Goal: Task Accomplishment & Management: Manage account settings

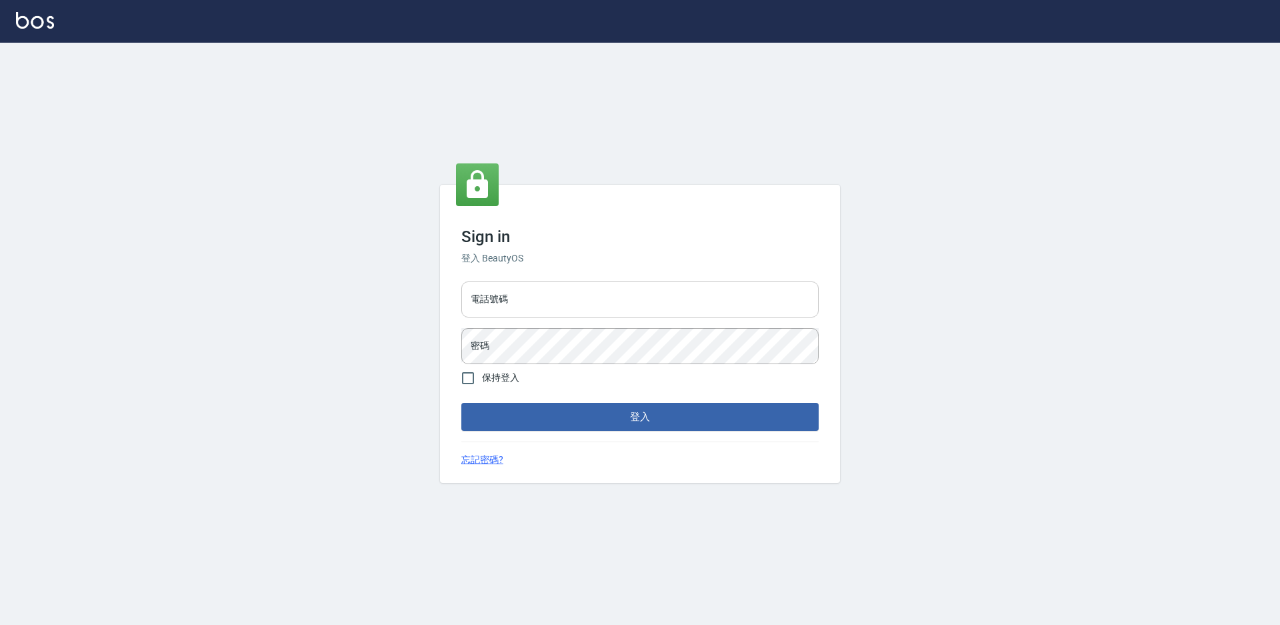
click at [547, 304] on input "電話號碼" at bounding box center [639, 299] width 357 height 36
type input "0988338477"
click at [461, 403] on button "登入" at bounding box center [639, 417] width 357 height 28
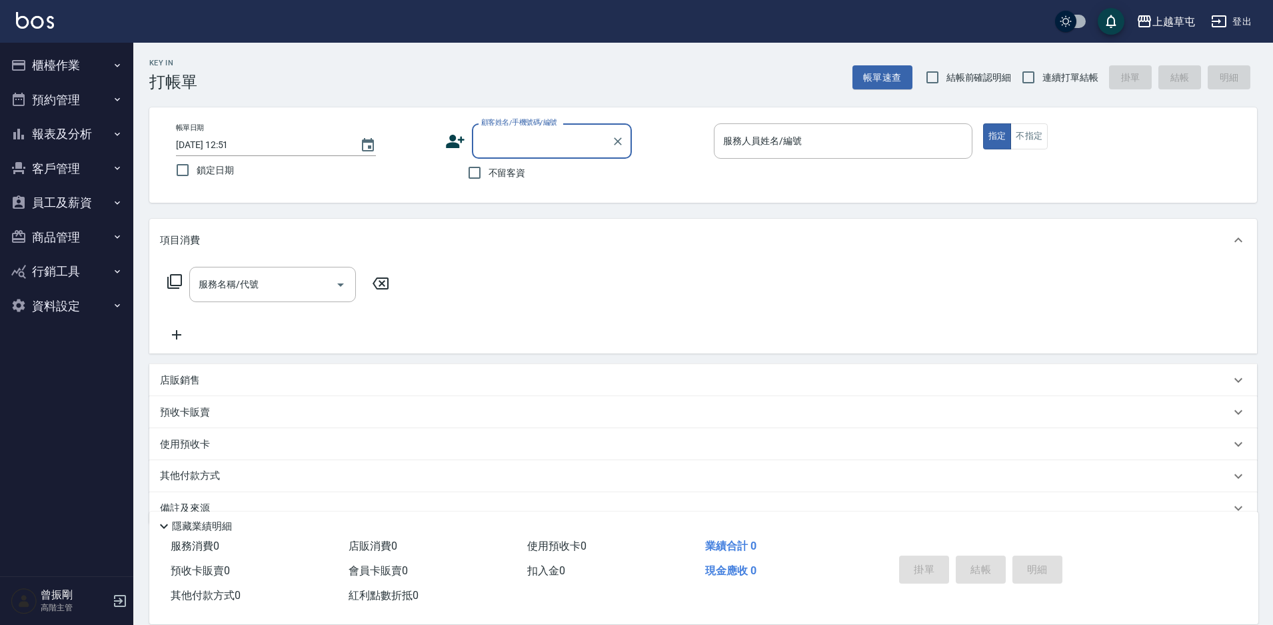
click at [68, 209] on button "員工及薪資" at bounding box center [66, 202] width 123 height 35
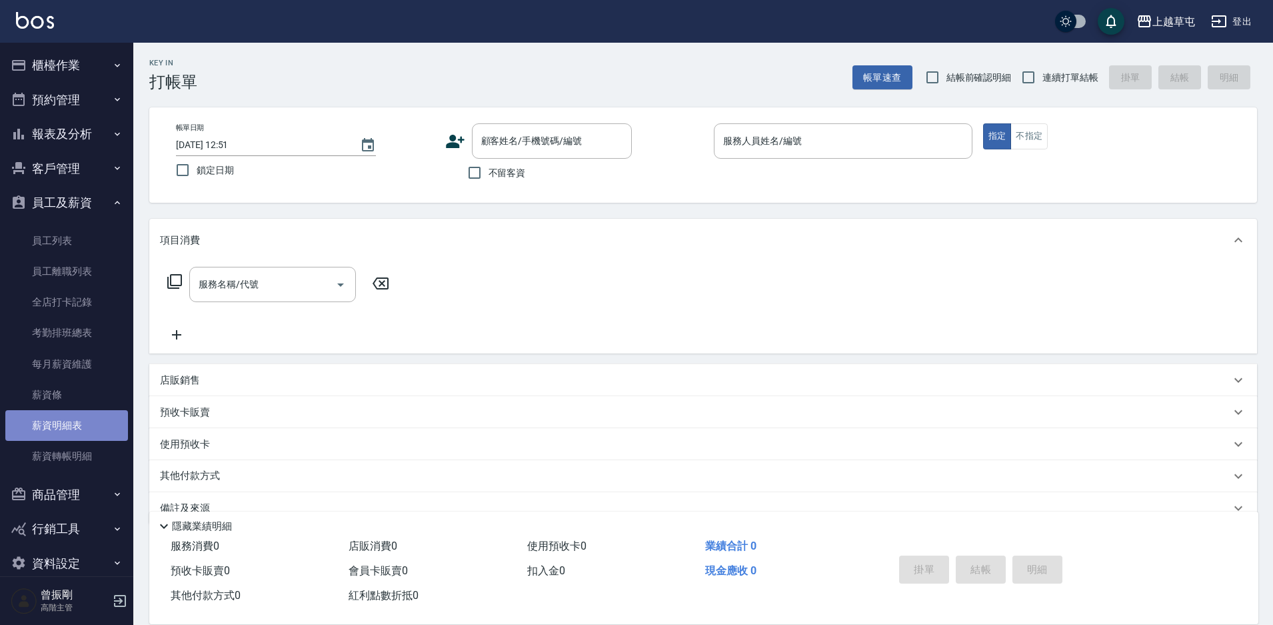
click at [72, 424] on link "薪資明細表" at bounding box center [66, 425] width 123 height 31
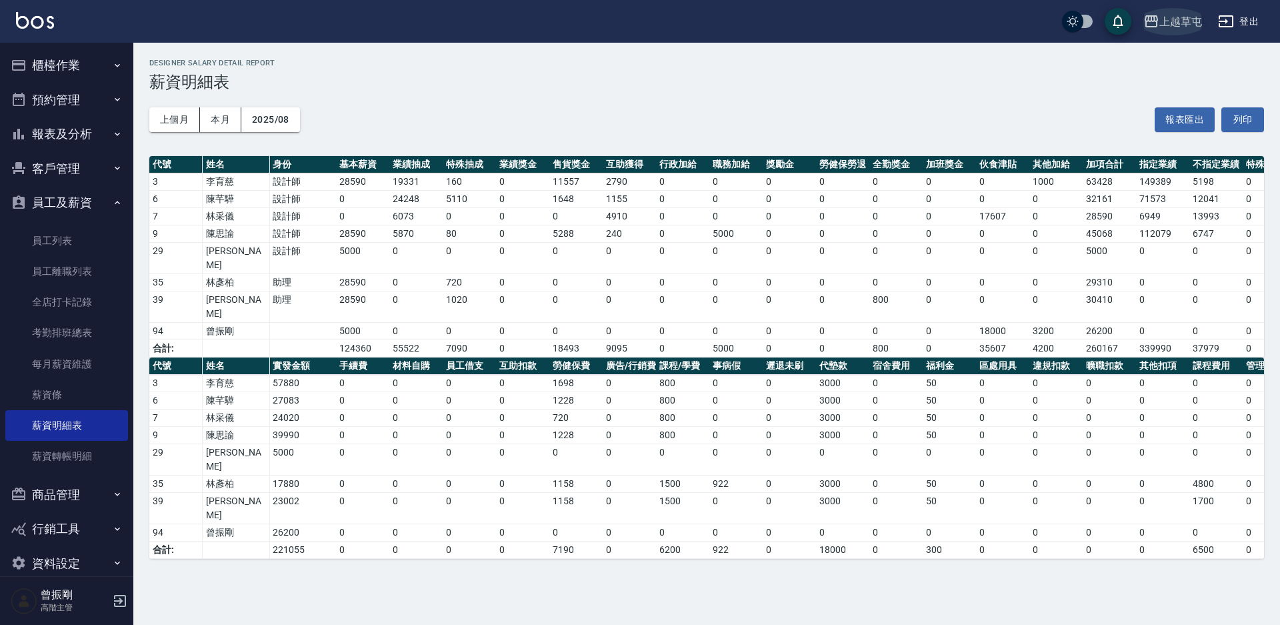
click at [1175, 21] on div "上越草屯" at bounding box center [1180, 21] width 43 height 17
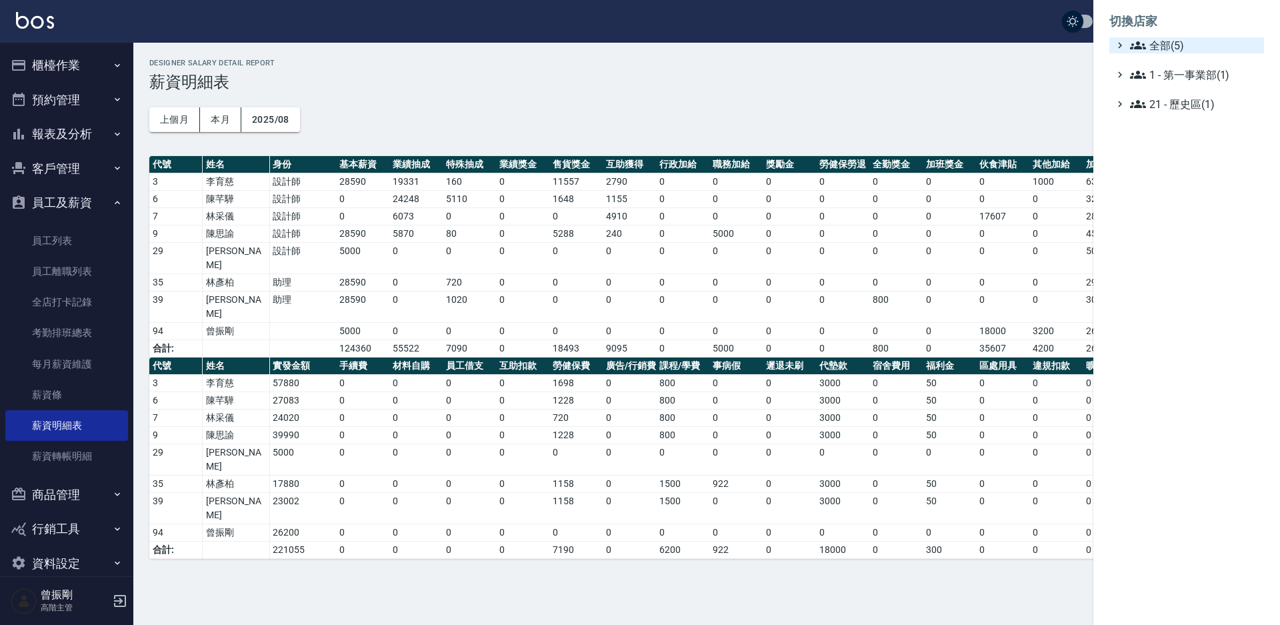
click at [1183, 49] on span "全部(5)" at bounding box center [1194, 45] width 129 height 16
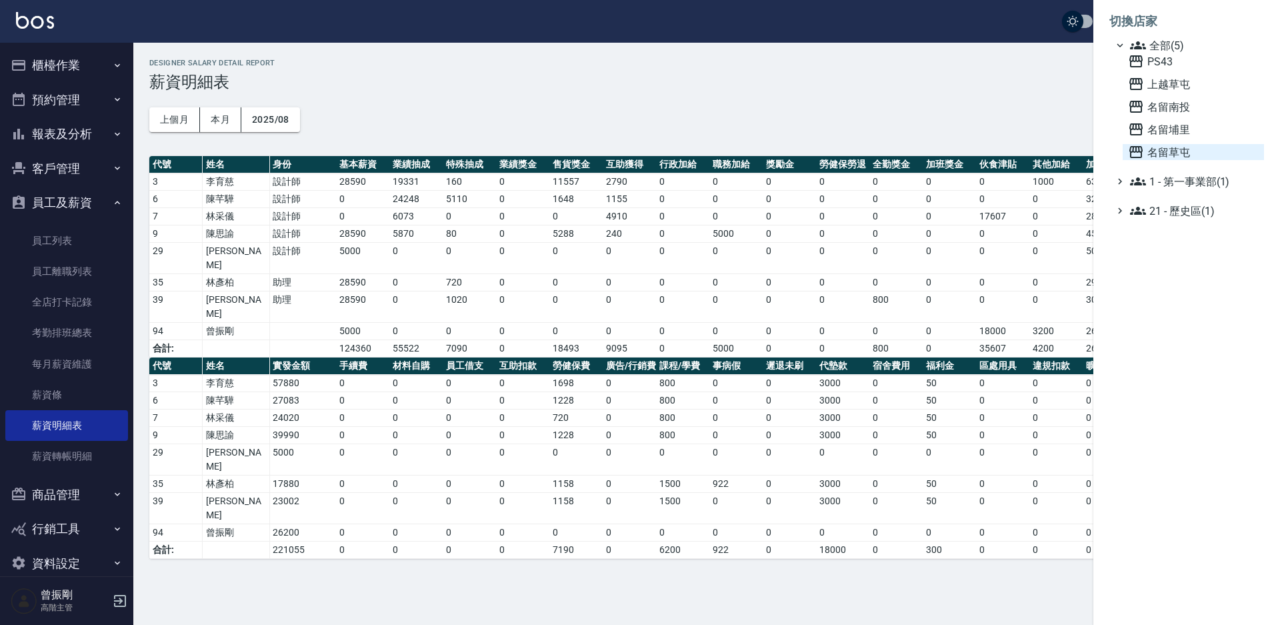
click at [1170, 149] on span "名留草屯" at bounding box center [1193, 152] width 131 height 16
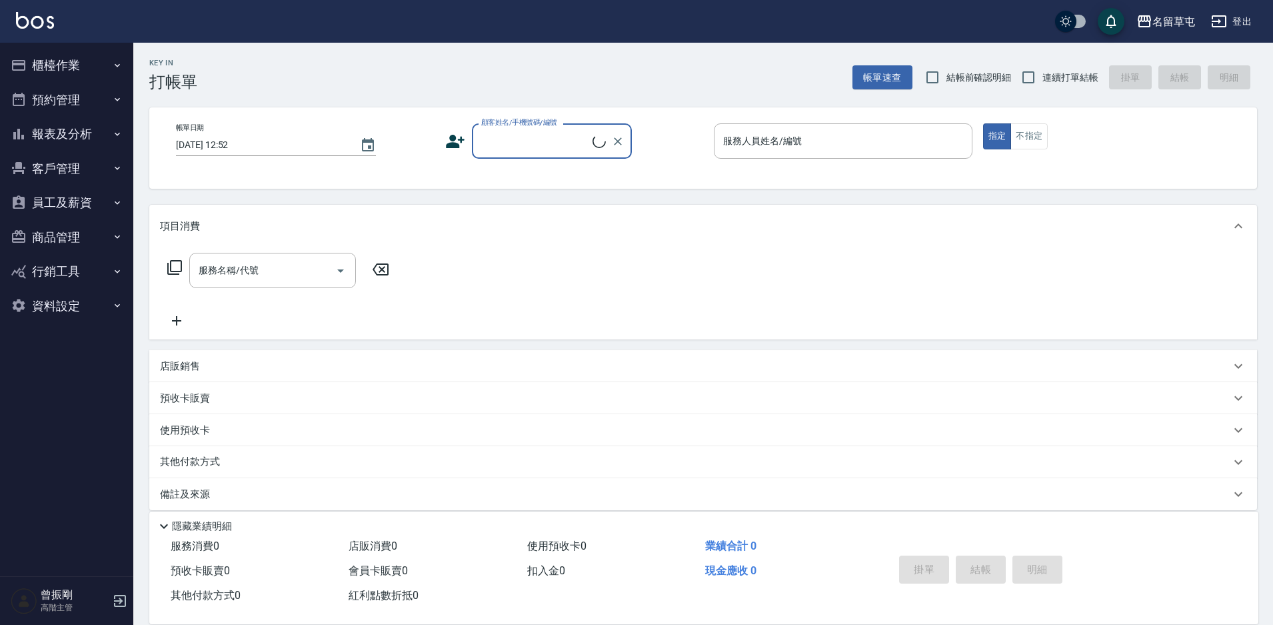
click at [91, 197] on button "員工及薪資" at bounding box center [66, 202] width 123 height 35
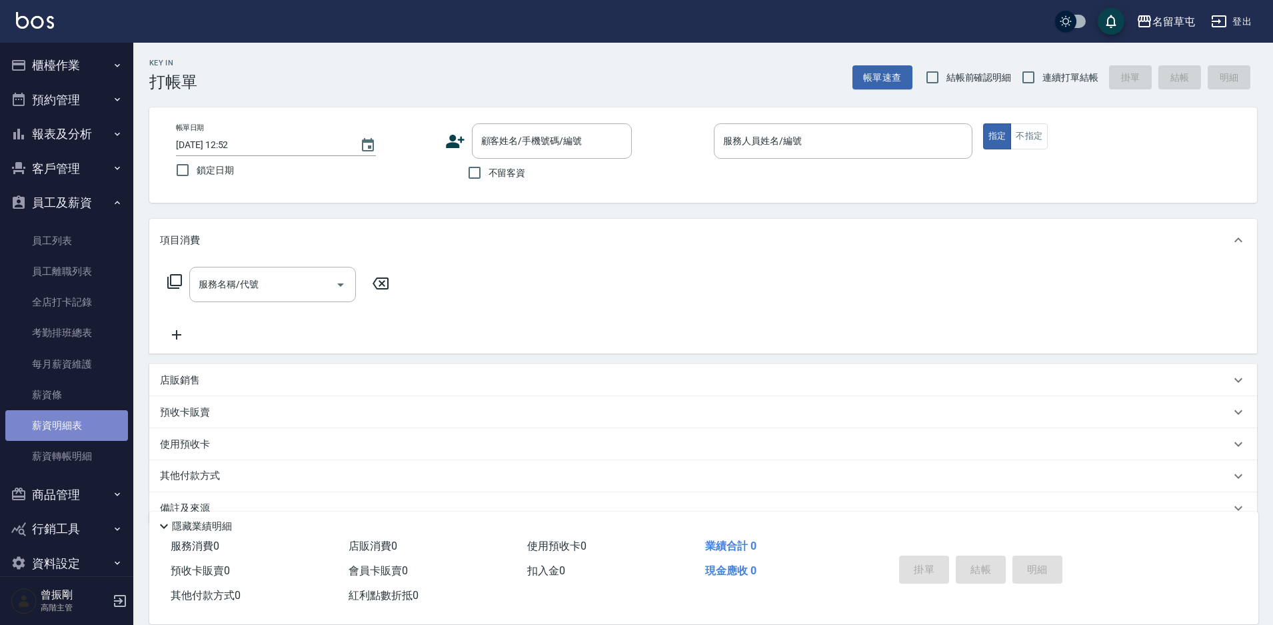
click at [77, 429] on link "薪資明細表" at bounding box center [66, 425] width 123 height 31
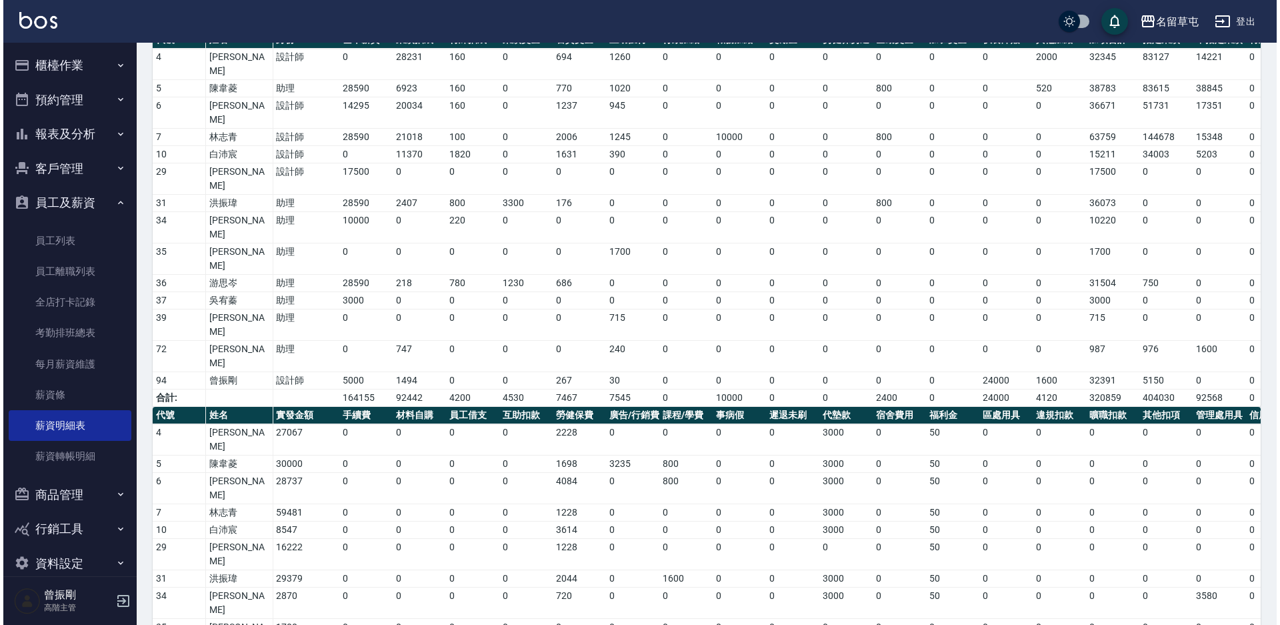
scroll to position [107, 0]
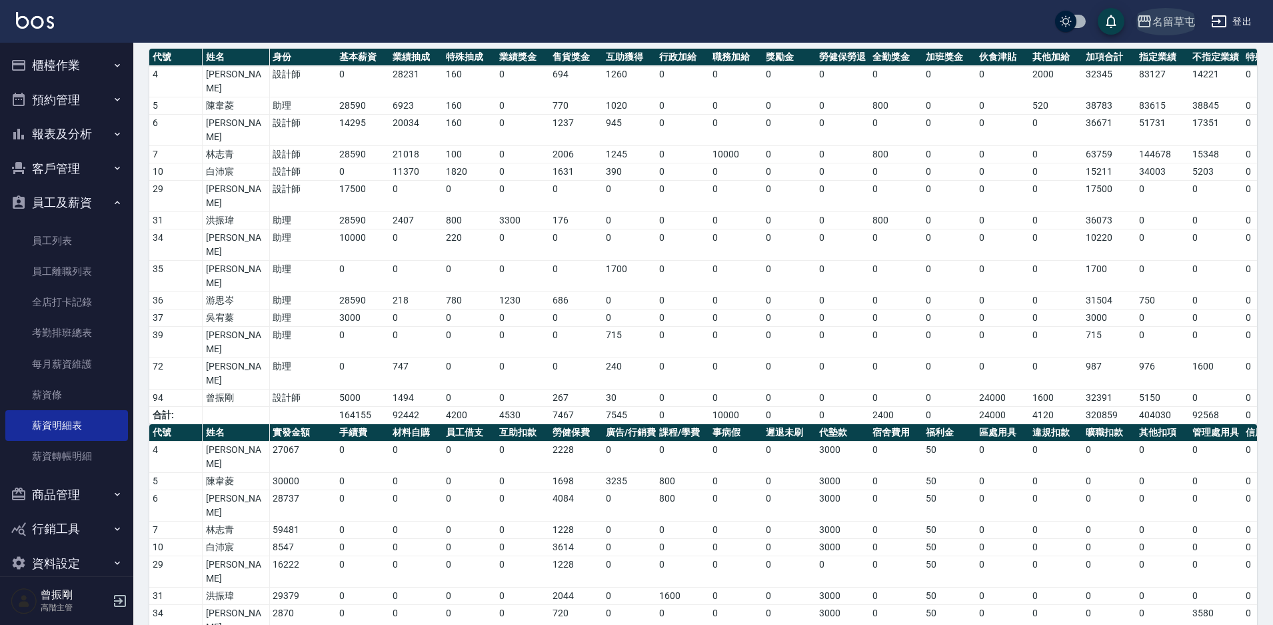
click at [1176, 24] on div "名留草屯" at bounding box center [1174, 21] width 43 height 17
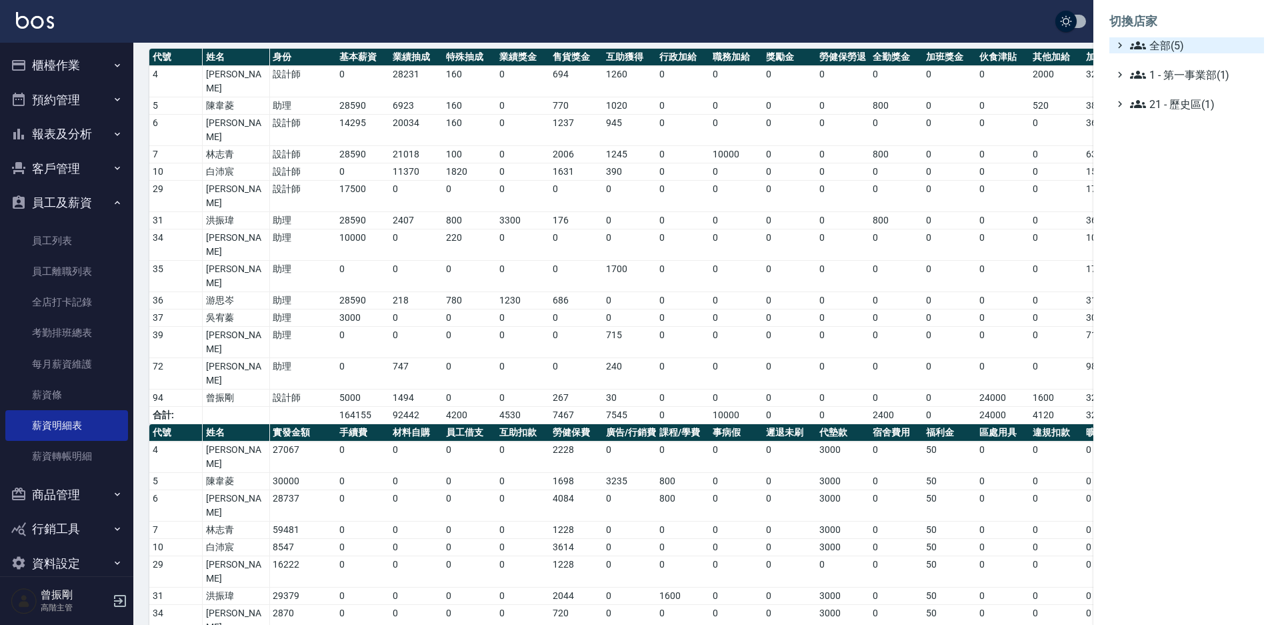
click at [1174, 45] on span "全部(5)" at bounding box center [1194, 45] width 129 height 16
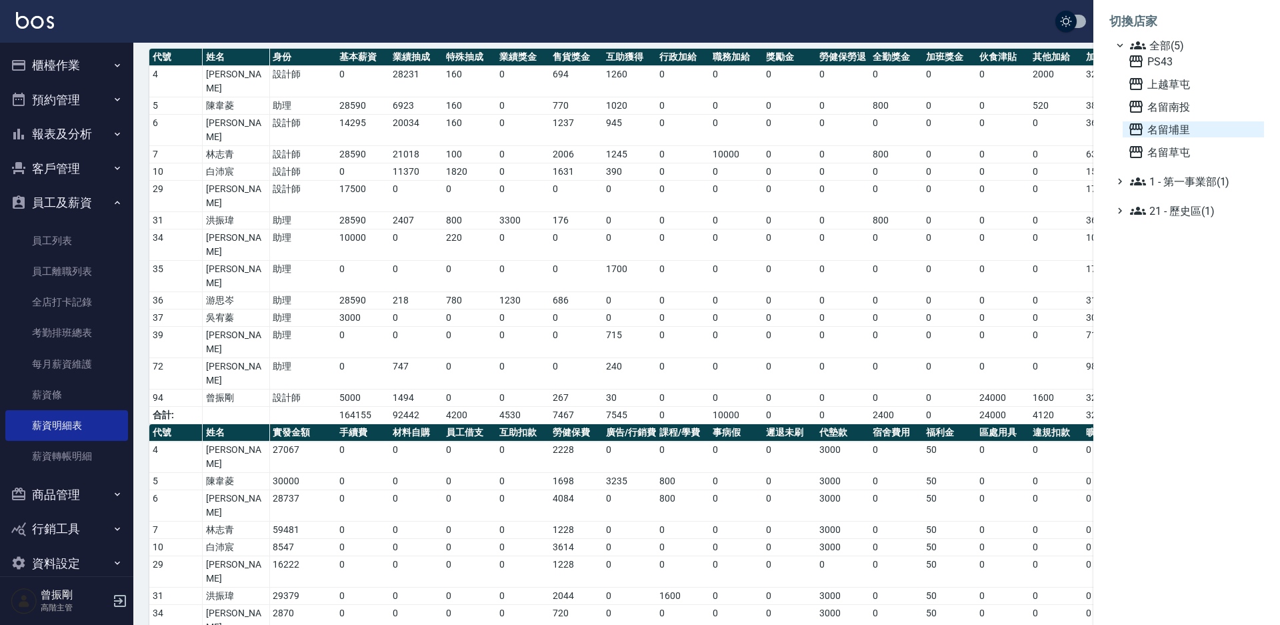
click at [1181, 127] on span "名留埔里" at bounding box center [1193, 129] width 131 height 16
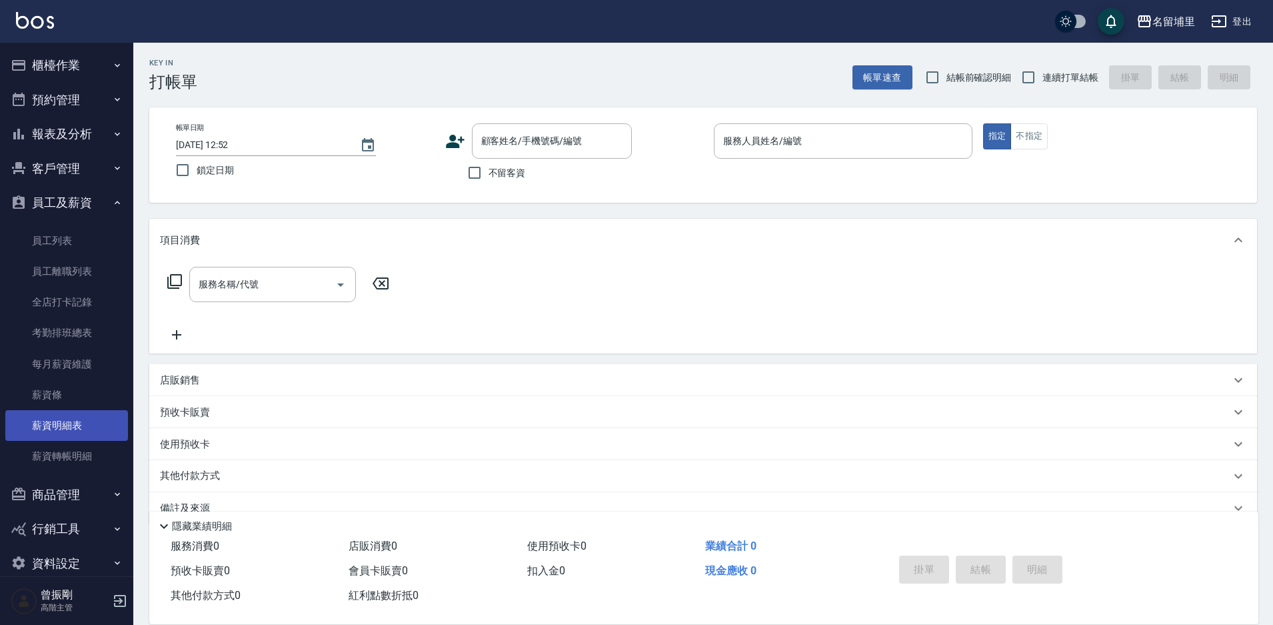
click at [57, 436] on link "薪資明細表" at bounding box center [66, 425] width 123 height 31
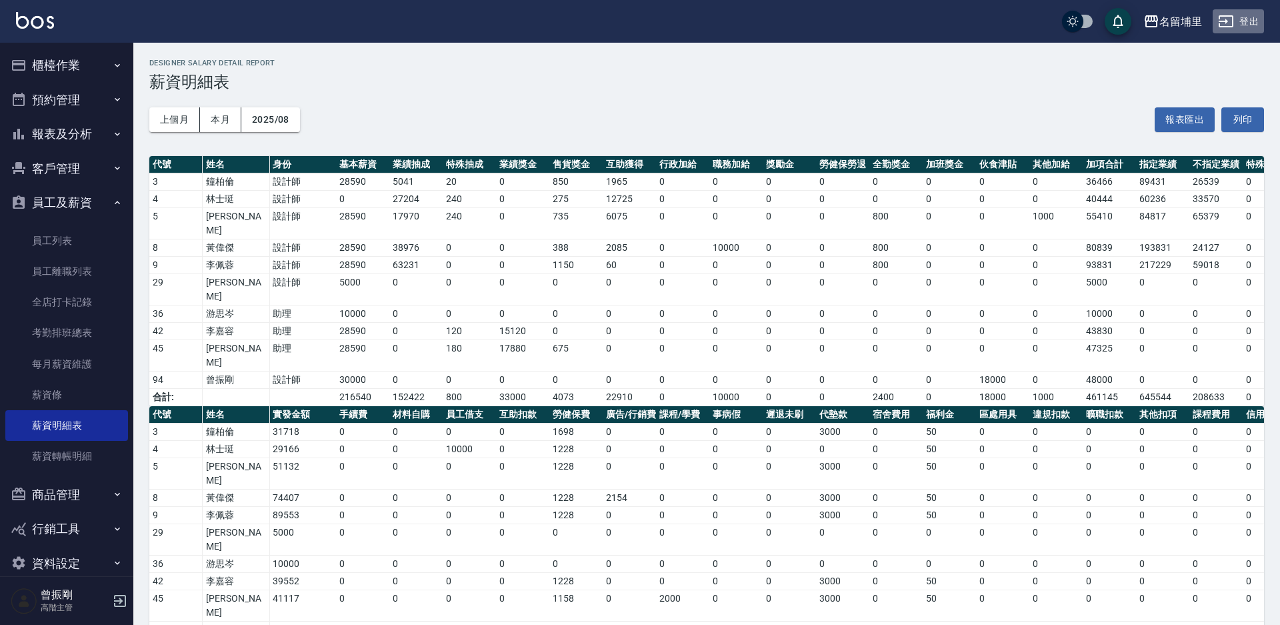
click at [1261, 17] on button "登出" at bounding box center [1238, 21] width 51 height 25
